Goal: Task Accomplishment & Management: Manage account settings

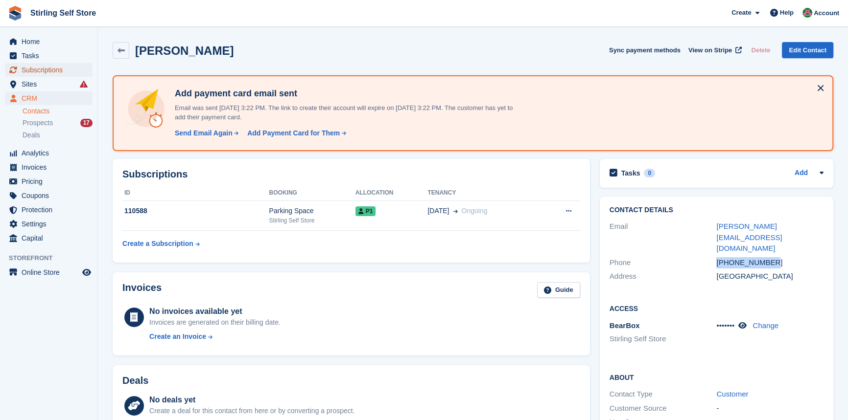
click at [47, 70] on span "Subscriptions" at bounding box center [51, 70] width 59 height 14
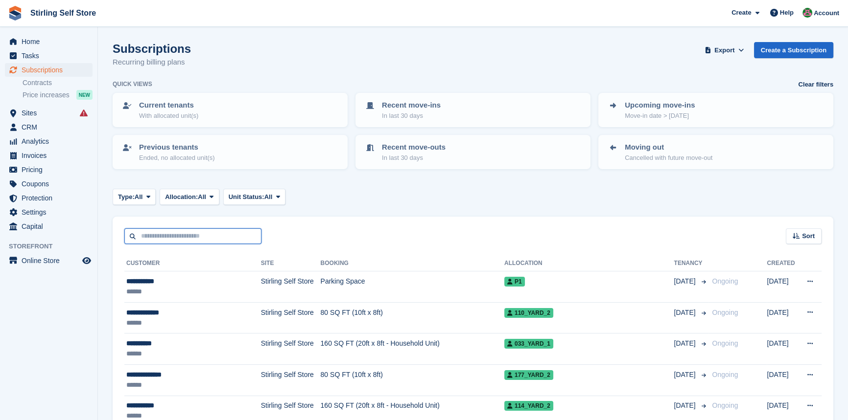
click at [170, 236] on input "text" at bounding box center [192, 237] width 137 height 16
type input "*****"
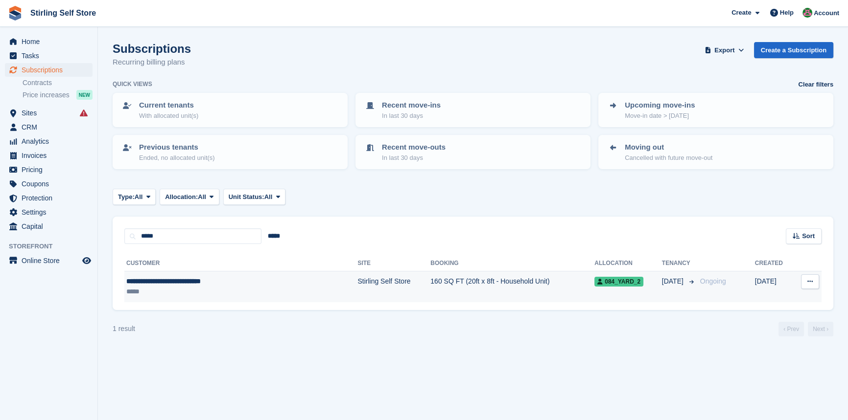
click at [440, 280] on td "160 SQ FT (20ft x 8ft - Household Unit)" at bounding box center [512, 287] width 164 height 31
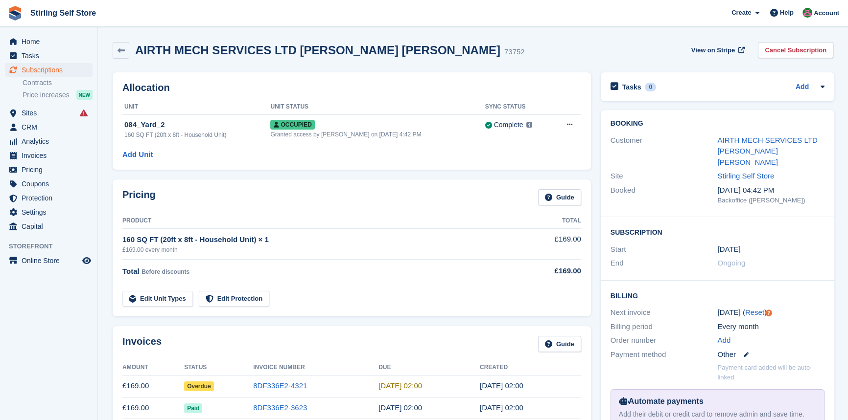
scroll to position [178, 0]
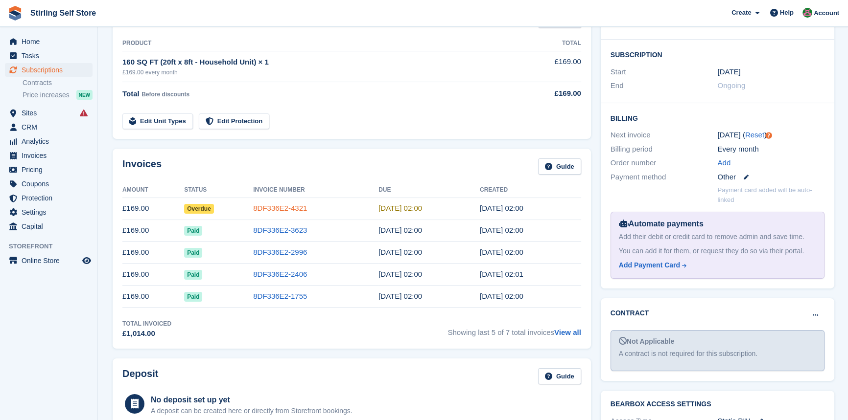
click at [282, 207] on link "8DF336E2-4321" at bounding box center [280, 208] width 54 height 8
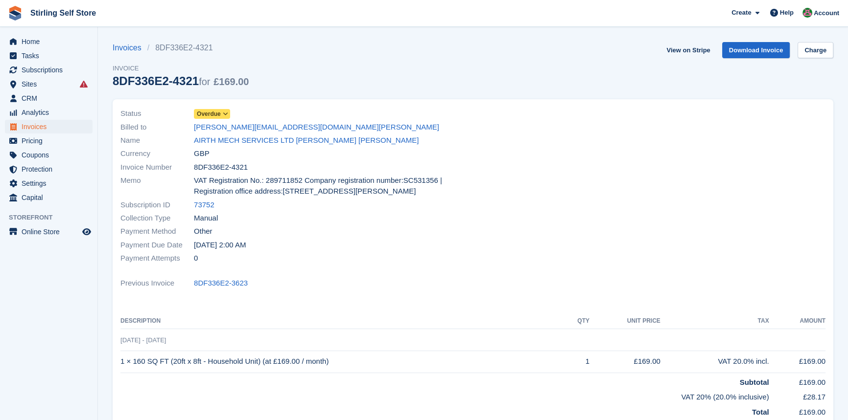
click at [225, 114] on icon at bounding box center [225, 114] width 5 height 6
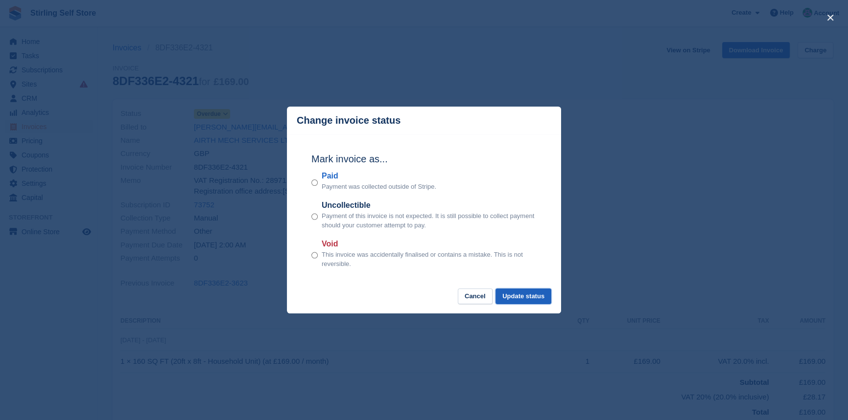
click at [524, 299] on button "Update status" at bounding box center [523, 297] width 56 height 16
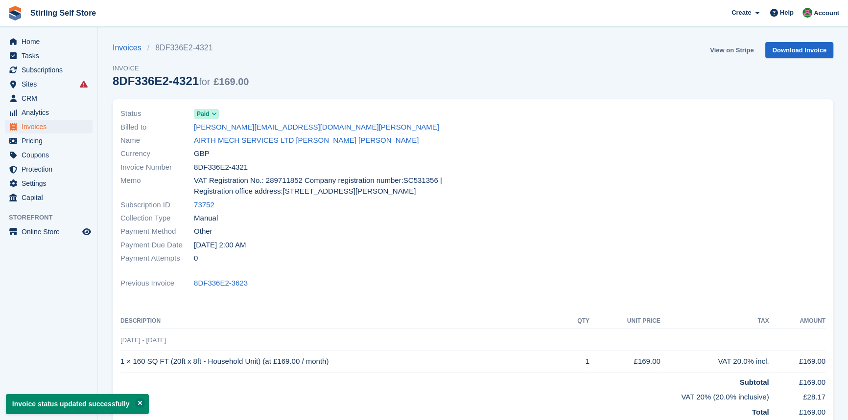
click at [729, 49] on link "View on Stripe" at bounding box center [731, 50] width 51 height 16
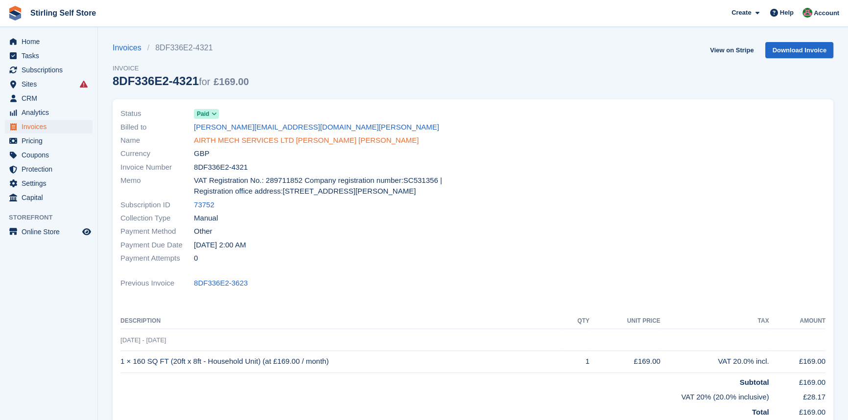
click at [231, 140] on link "AIRTH MECH SERVICES LTD [PERSON_NAME] [PERSON_NAME]" at bounding box center [306, 140] width 225 height 11
